Goal: Task Accomplishment & Management: Manage account settings

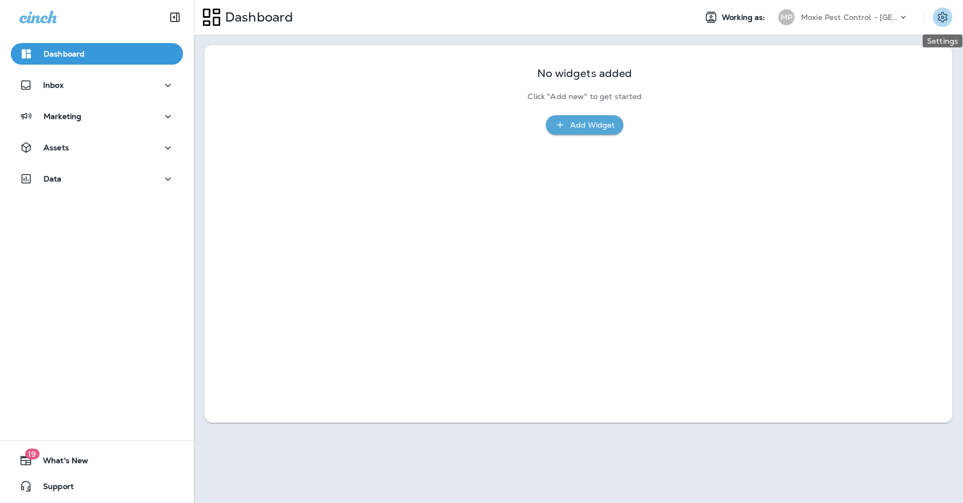
click at [943, 19] on icon "Settings" at bounding box center [942, 17] width 13 height 13
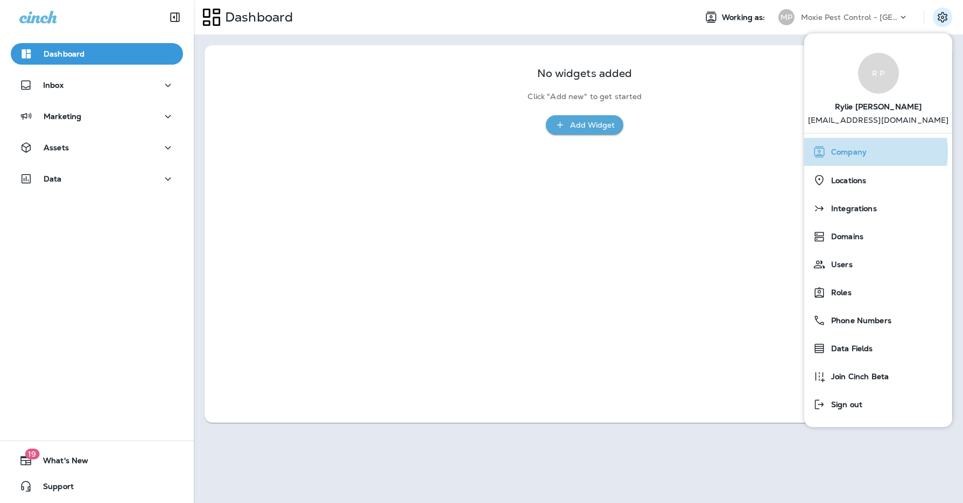
click at [859, 152] on span "Company" at bounding box center [846, 151] width 41 height 9
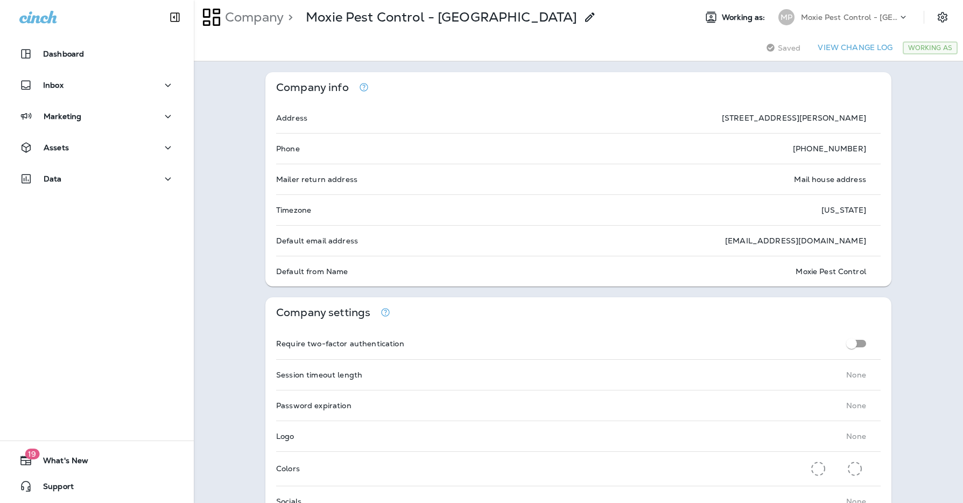
click at [850, 14] on p "Moxie Pest Control - [GEOGRAPHIC_DATA]" at bounding box center [849, 17] width 97 height 9
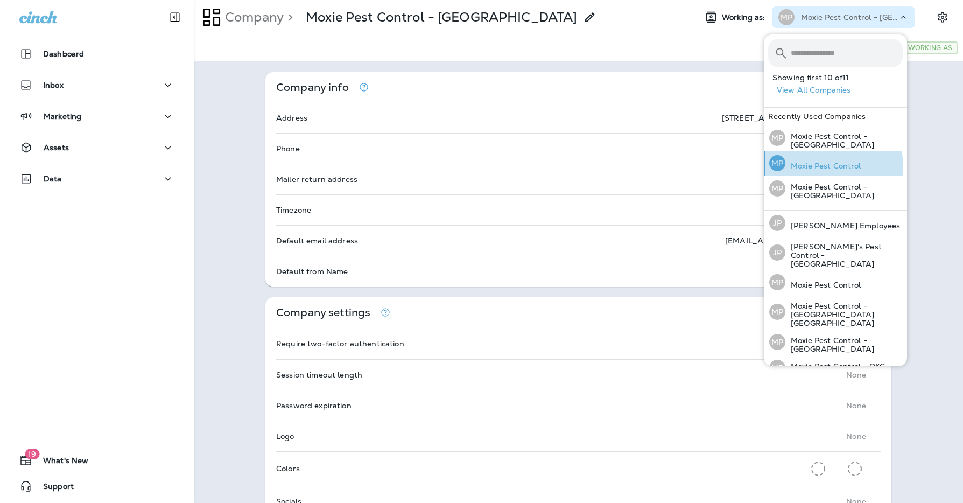
click at [831, 166] on p "Moxie Pest Control" at bounding box center [823, 165] width 76 height 9
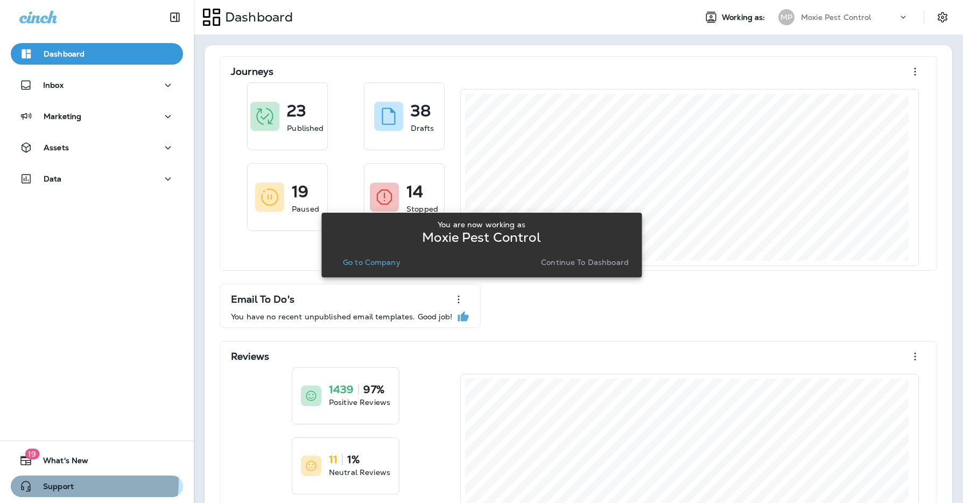
click at [62, 482] on span "Support" at bounding box center [52, 488] width 41 height 13
click at [794, 299] on div "Journeys 23 Published 38 Drafts 19 Paused 14 Stopped Email To Do's You have no …" at bounding box center [578, 347] width 726 height 583
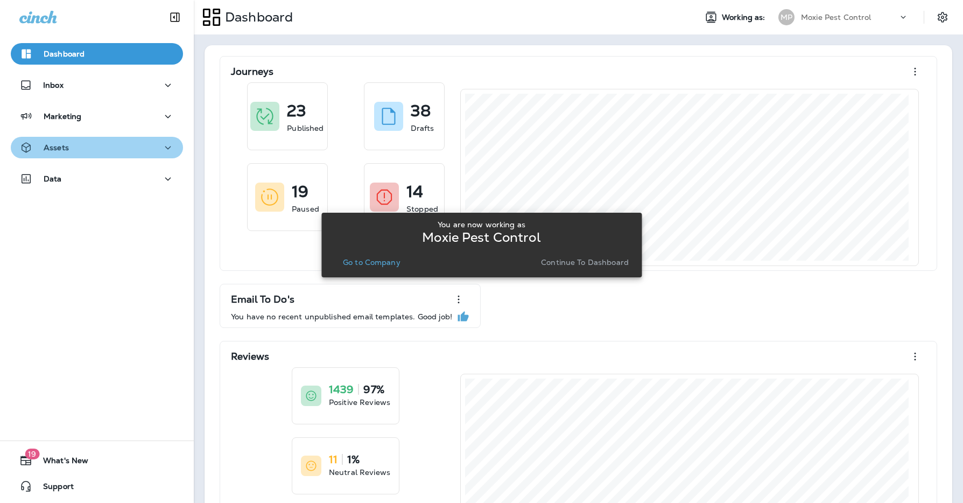
click at [163, 147] on icon "button" at bounding box center [167, 147] width 13 height 13
click at [165, 147] on icon "button" at bounding box center [168, 147] width 6 height 3
click at [530, 65] on div "You are now working as Moxie Pest Control Go to Company Continue to Dashboard" at bounding box center [481, 245] width 320 height 490
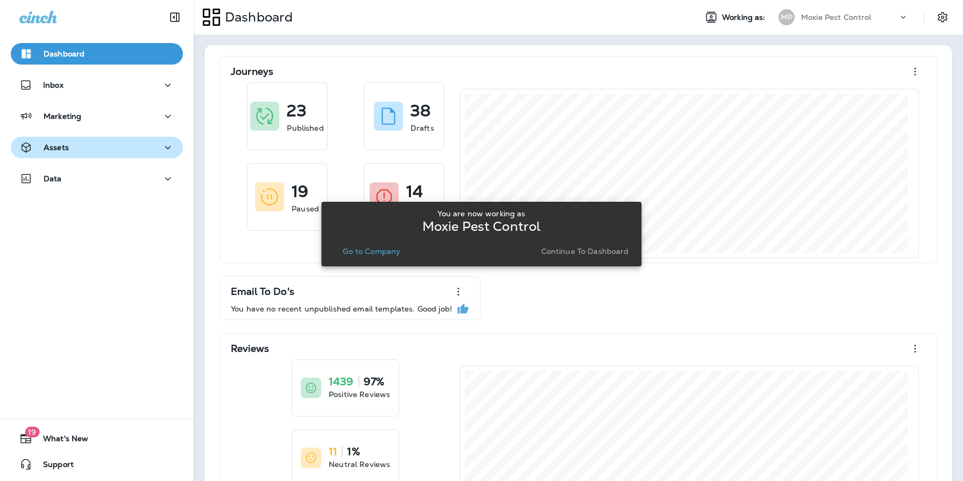
click at [862, 16] on p "Moxie Pest Control" at bounding box center [836, 17] width 71 height 9
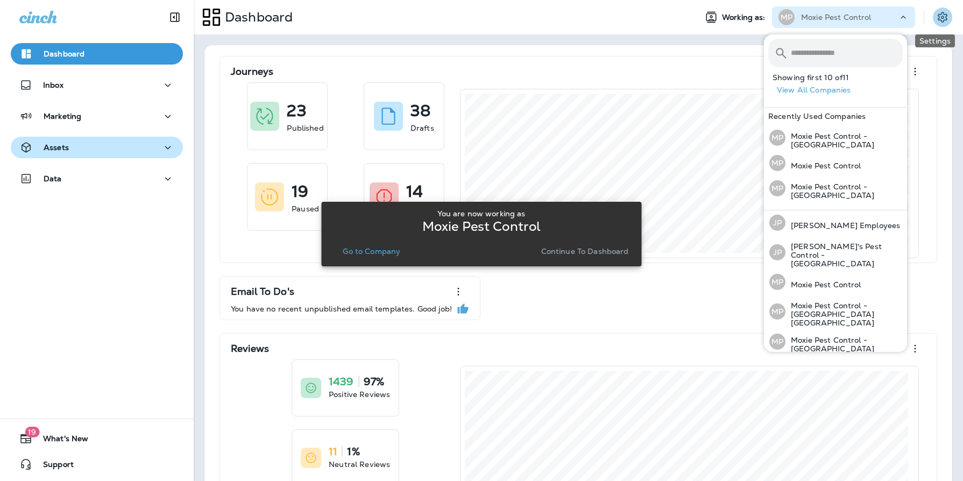
click at [939, 17] on icon "Settings" at bounding box center [942, 17] width 13 height 13
